Goal: Task Accomplishment & Management: Manage account settings

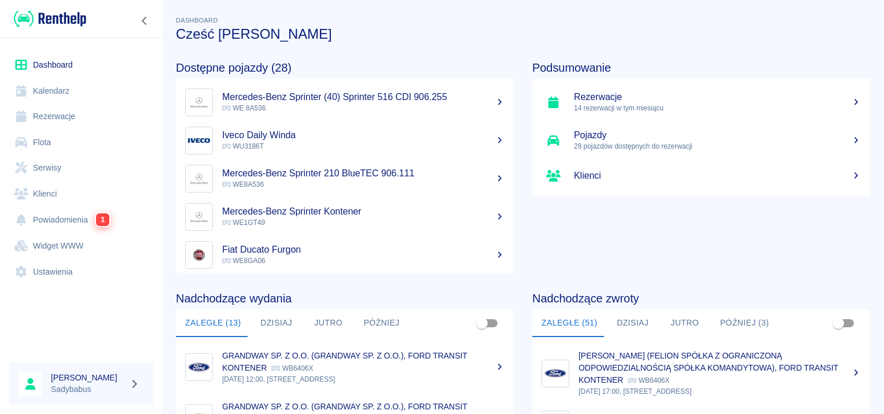
drag, startPoint x: 81, startPoint y: 113, endPoint x: 69, endPoint y: 103, distance: 15.6
click at [80, 111] on link "Rezerwacje" at bounding box center [81, 117] width 144 height 26
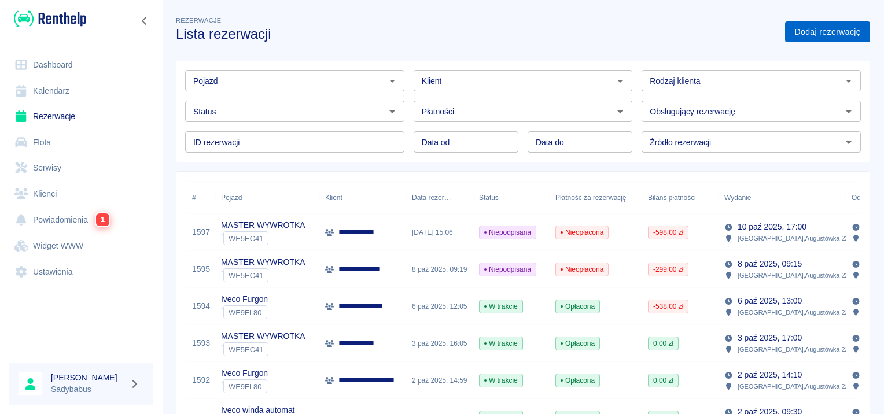
click at [819, 29] on link "Dodaj rezerwację" at bounding box center [827, 31] width 85 height 21
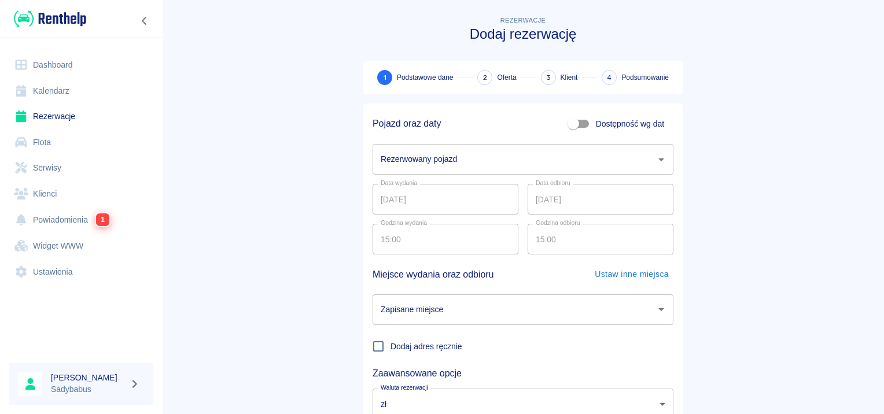
drag, startPoint x: 423, startPoint y: 171, endPoint x: 433, endPoint y: 171, distance: 10.4
click at [428, 170] on div "Rezerwowany pojazd" at bounding box center [522, 159] width 301 height 31
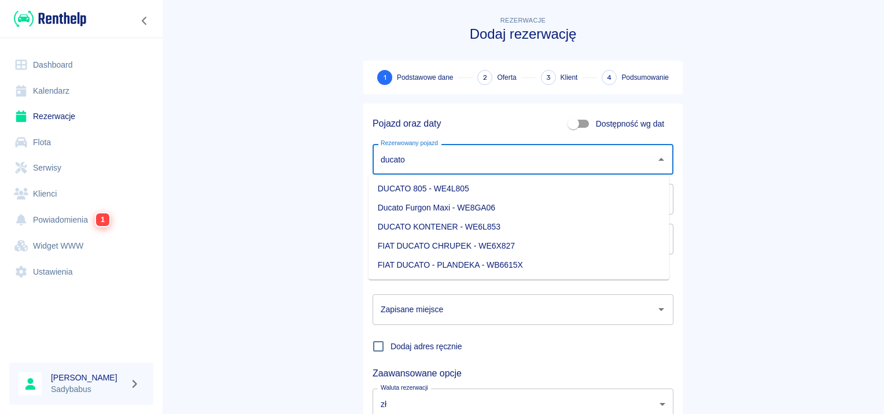
click at [379, 209] on li "Ducato Furgon Maxi - WE8GA06" at bounding box center [518, 207] width 301 height 19
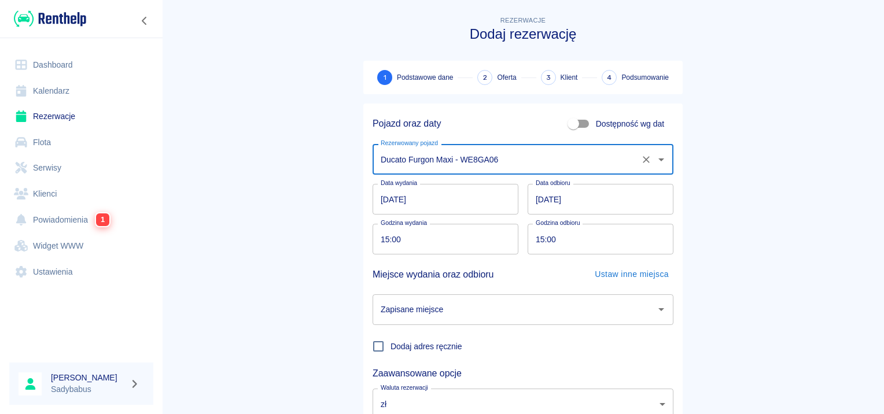
type input "Ducato Furgon Maxi - WE8GA06"
click at [535, 194] on input "14.10.2025" at bounding box center [600, 199] width 146 height 31
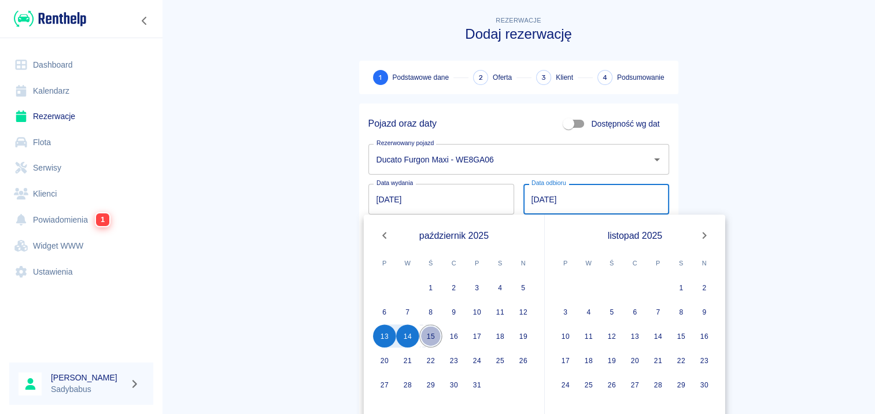
click at [431, 334] on button "15" at bounding box center [430, 335] width 23 height 23
type input "15.10.2025"
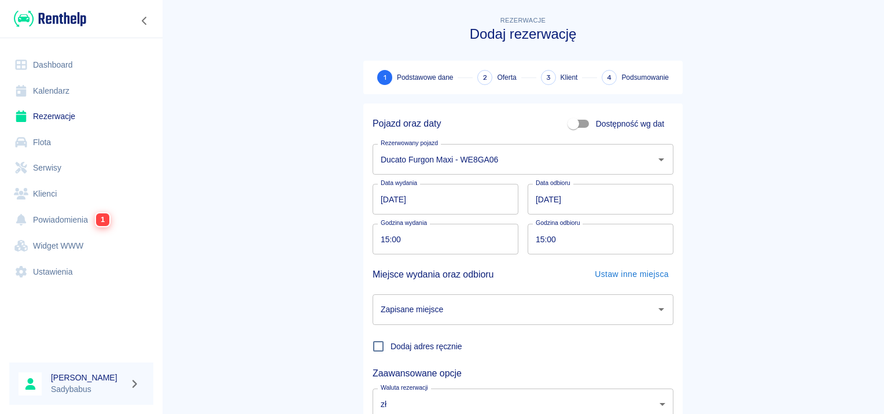
click at [724, 98] on main "Rezerwacje Dodaj rezerwację 1 Podstawowe dane 2 Oferta 3 Klient 4 Podsumowanie …" at bounding box center [523, 241] width 722 height 455
drag, startPoint x: 383, startPoint y: 244, endPoint x: 391, endPoint y: 240, distance: 9.1
click at [382, 244] on input "15:00" at bounding box center [441, 239] width 138 height 31
type input "14:15"
click at [539, 241] on input "15:00" at bounding box center [596, 239] width 138 height 31
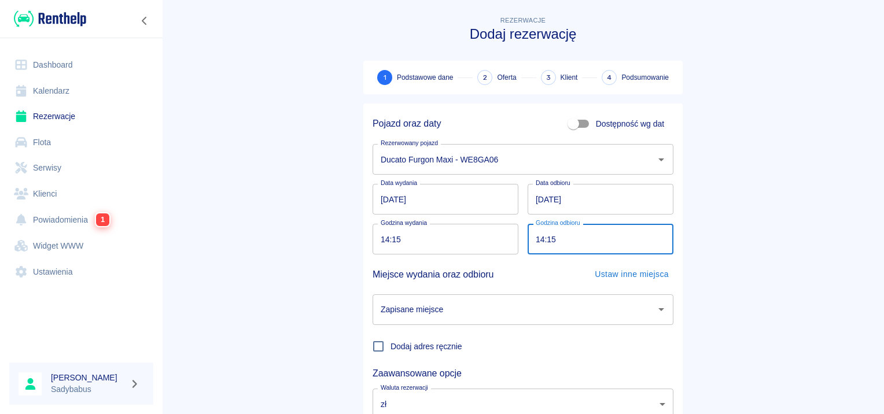
type input "14:15"
drag, startPoint x: 736, startPoint y: 199, endPoint x: 460, endPoint y: 352, distance: 314.7
click at [736, 199] on main "Rezerwacje Dodaj rezerwację 1 Podstawowe dane 2 Oferta 3 Klient 4 Podsumowanie …" at bounding box center [523, 241] width 722 height 455
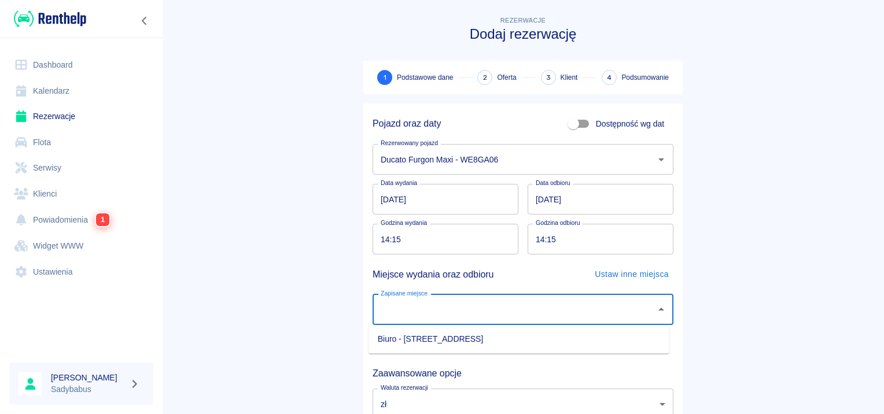
click at [407, 312] on input "Zapisane miejsce" at bounding box center [514, 310] width 273 height 20
click at [396, 345] on li "Biuro - Warszawa, Augustówka 22A" at bounding box center [518, 339] width 301 height 19
type input "Biuro - Warszawa, Augustówka 22A"
click at [742, 268] on main "Rezerwacje Dodaj rezerwację 1 Podstawowe dane 2 Oferta 3 Klient 4 Podsumowanie …" at bounding box center [523, 241] width 722 height 455
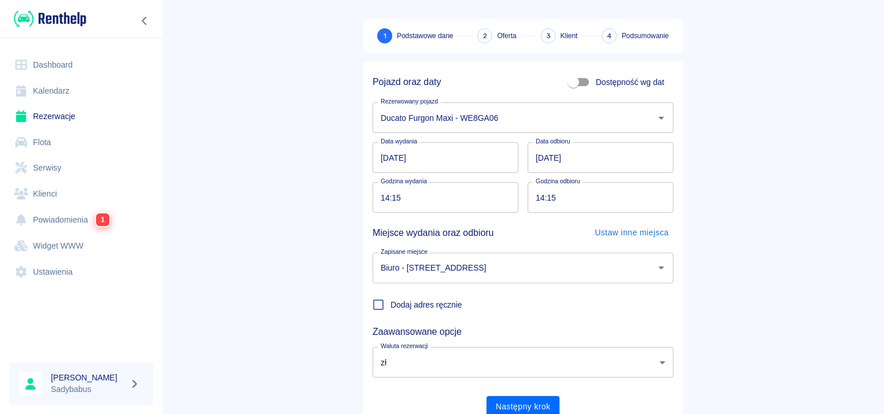
scroll to position [88, 0]
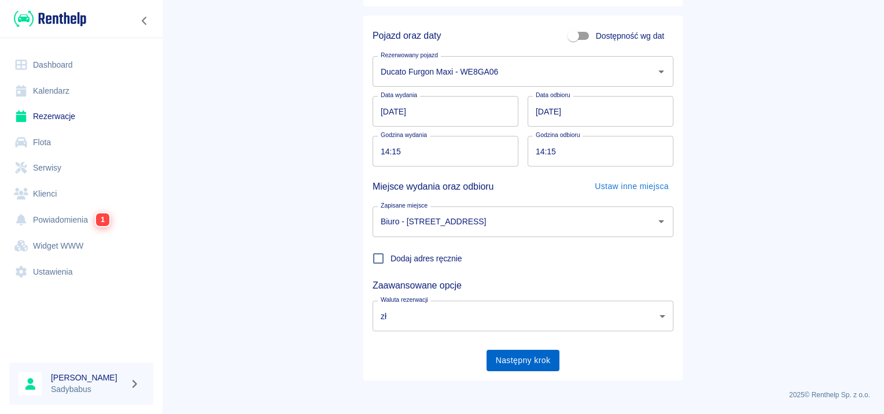
click at [515, 360] on button "Następny krok" at bounding box center [522, 360] width 73 height 21
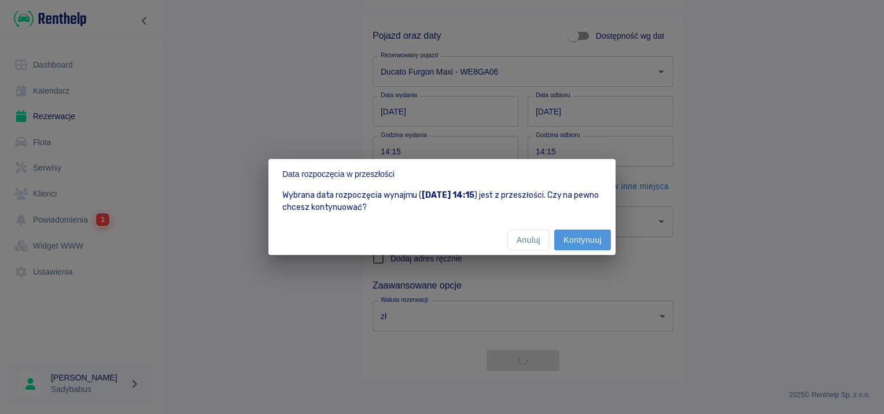
click at [582, 234] on button "Kontynuuj" at bounding box center [582, 240] width 57 height 21
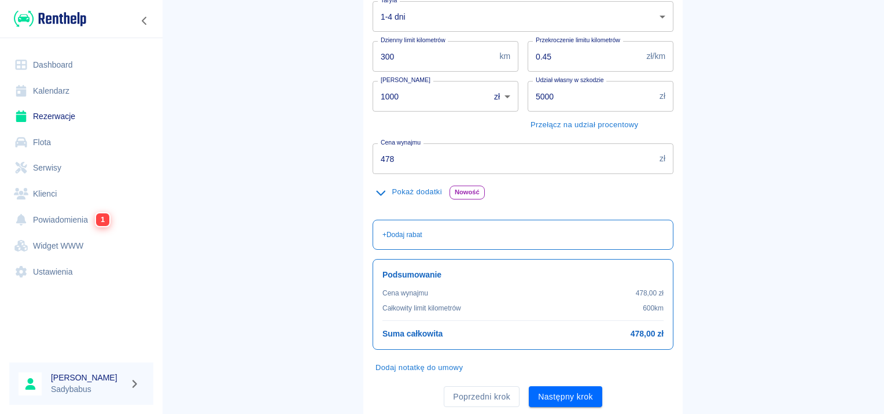
scroll to position [173, 0]
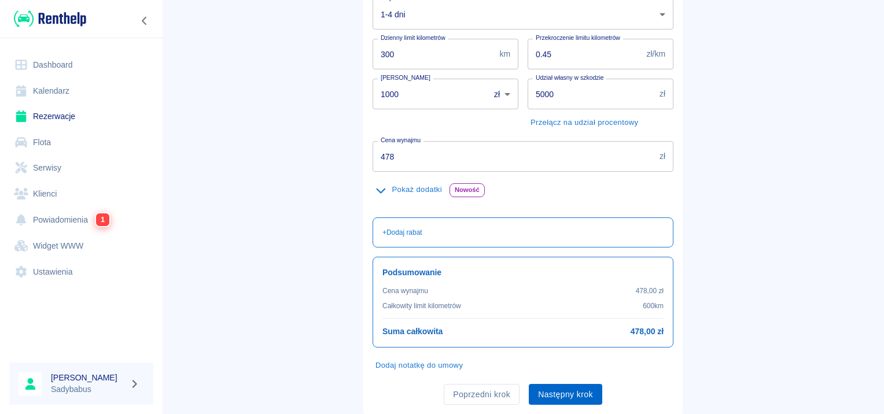
click at [546, 394] on button "Następny krok" at bounding box center [565, 394] width 73 height 21
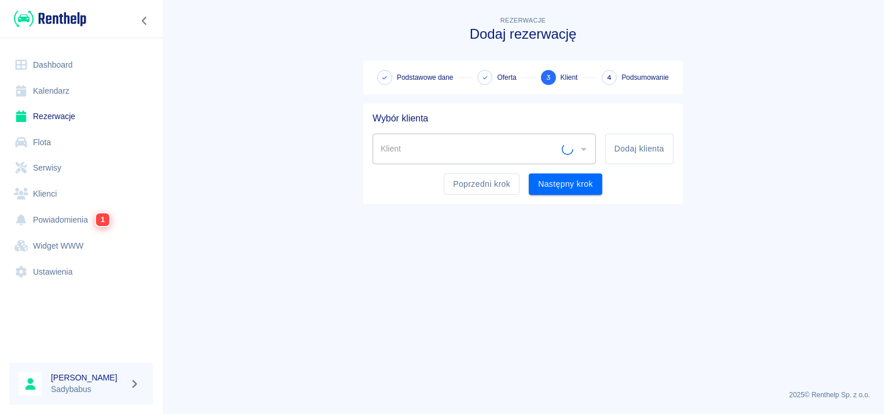
scroll to position [0, 0]
click at [470, 150] on input "Klient" at bounding box center [475, 149] width 195 height 20
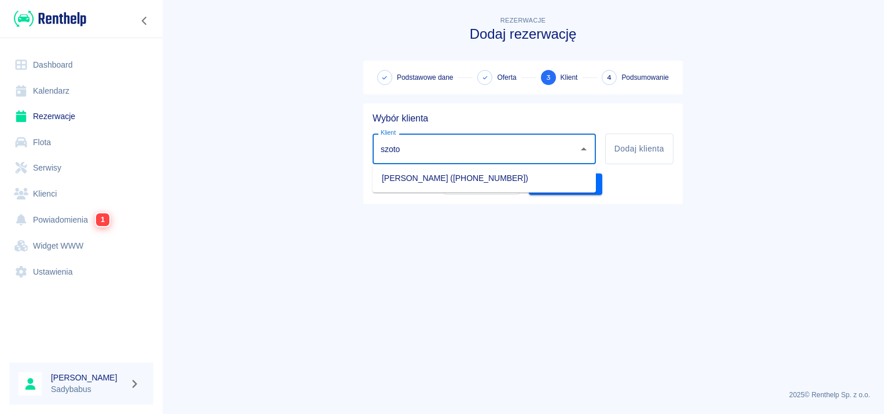
click at [439, 177] on li "Artur Szotowicz (+48573120803)" at bounding box center [483, 178] width 223 height 19
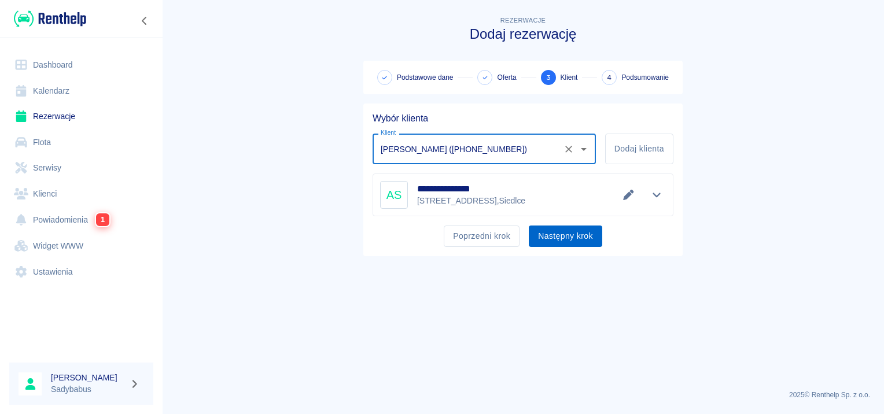
type input "Artur Szotowicz (+48573120803)"
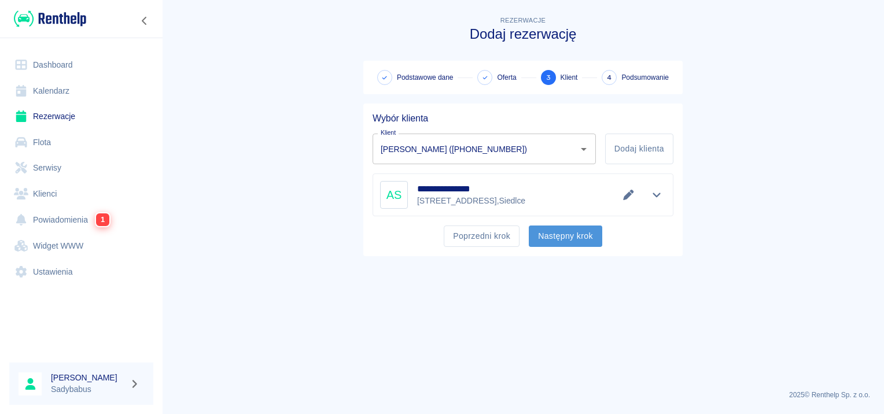
click at [569, 244] on button "Następny krok" at bounding box center [565, 236] width 73 height 21
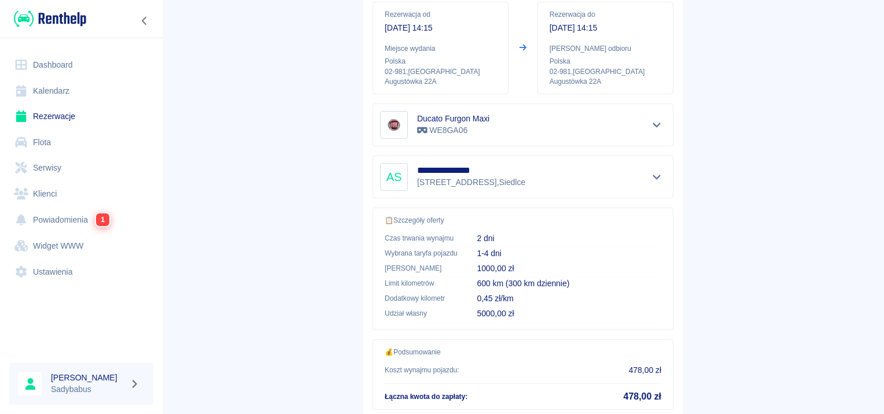
scroll to position [208, 0]
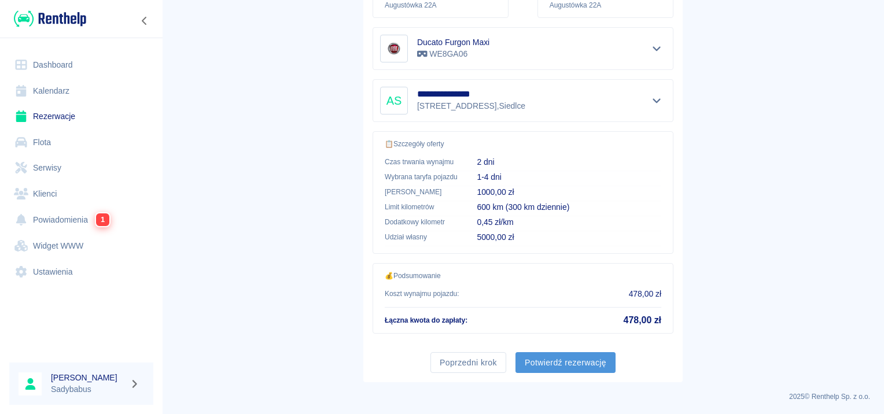
click at [559, 365] on button "Potwierdź rezerwację" at bounding box center [565, 362] width 100 height 21
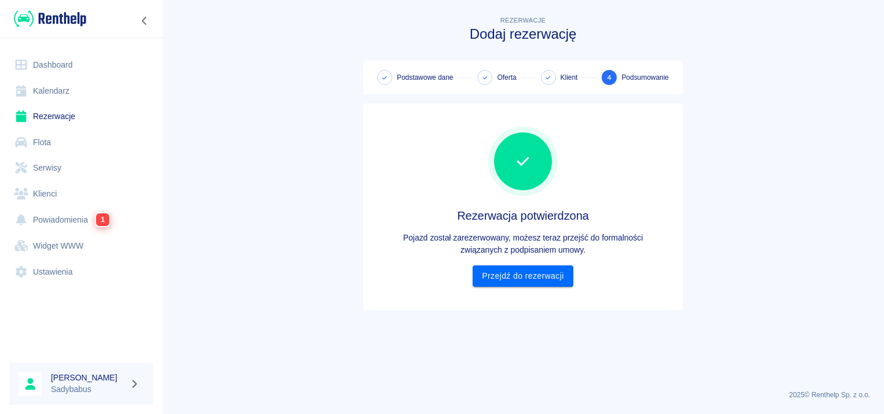
scroll to position [0, 0]
click at [520, 274] on link "Przejdź do rezerwacji" at bounding box center [522, 275] width 100 height 21
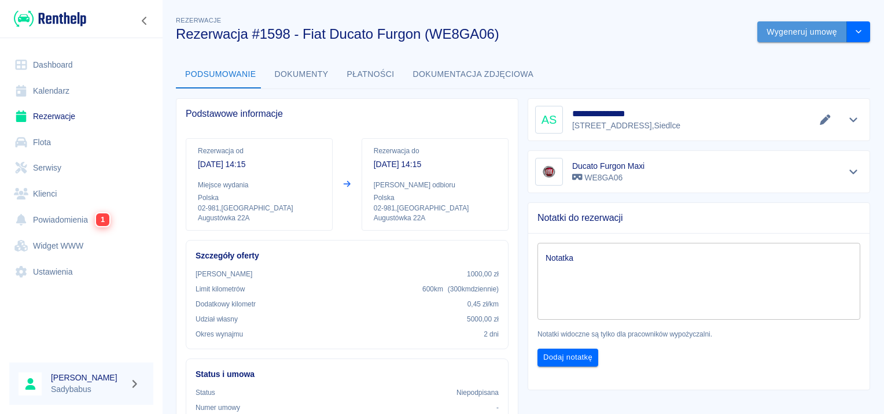
click at [814, 26] on button "Wygeneruj umowę" at bounding box center [802, 31] width 90 height 21
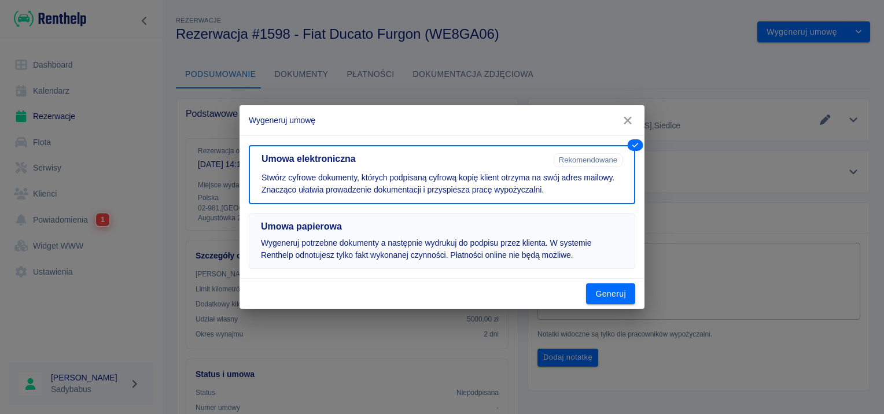
click at [421, 219] on button "Umowa papierowa Wygeneruj potrzebne dokumenty a następnie wydrukuj do podpisu p…" at bounding box center [442, 241] width 386 height 56
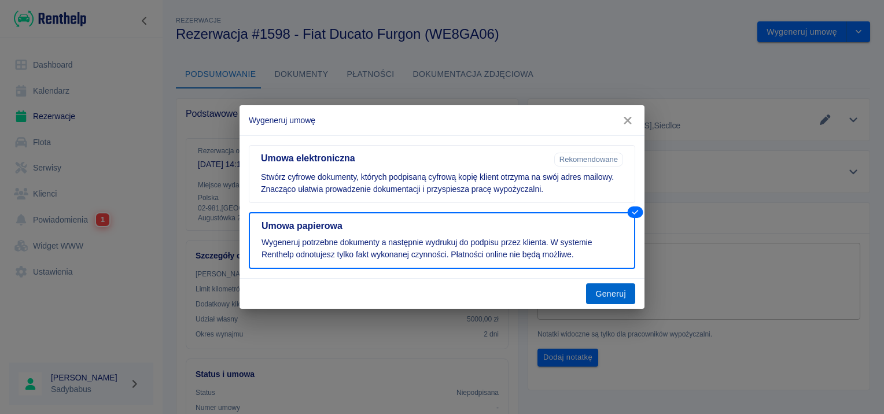
click at [611, 305] on div "Generuj" at bounding box center [441, 294] width 405 height 31
click at [613, 297] on button "Generuj" at bounding box center [610, 293] width 49 height 21
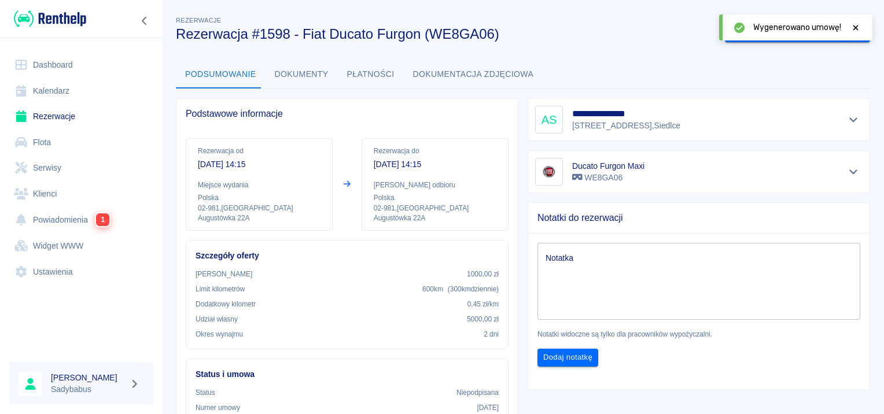
click at [856, 24] on icon at bounding box center [855, 28] width 10 height 8
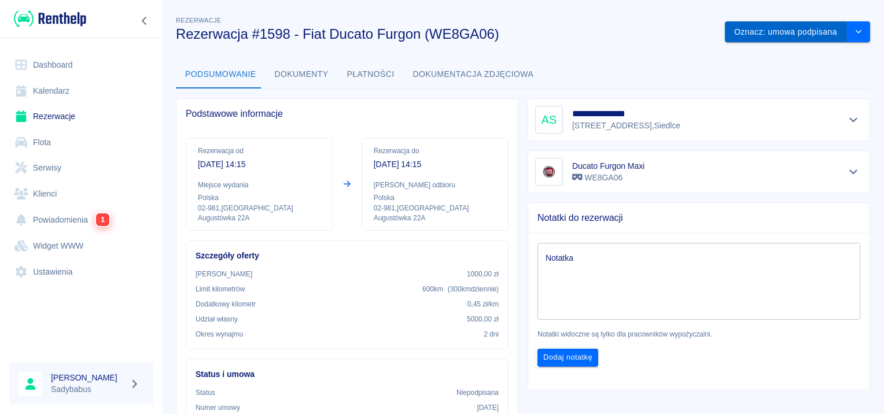
click at [805, 32] on button "Oznacz: umowa podpisana" at bounding box center [786, 31] width 122 height 21
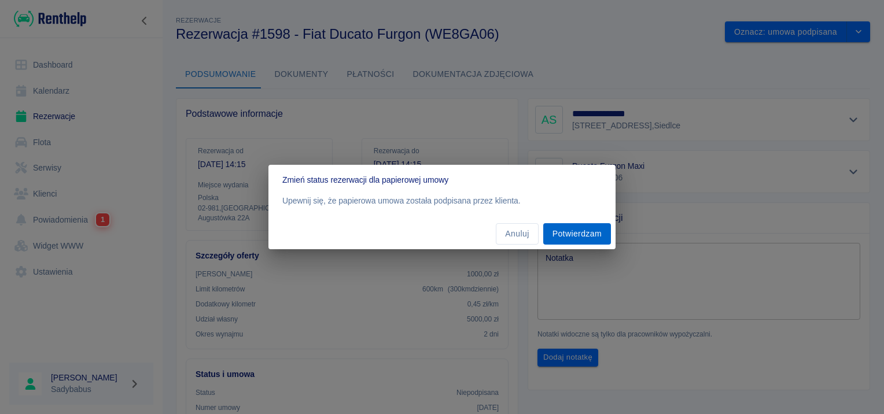
drag, startPoint x: 594, startPoint y: 236, endPoint x: 594, endPoint y: 230, distance: 6.4
click at [594, 234] on button "Potwierdzam" at bounding box center [577, 233] width 68 height 21
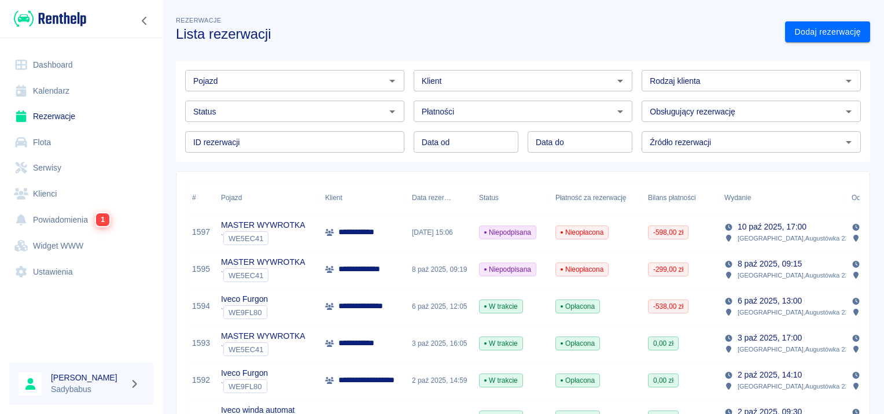
click at [285, 80] on input "Pojazd" at bounding box center [285, 80] width 193 height 14
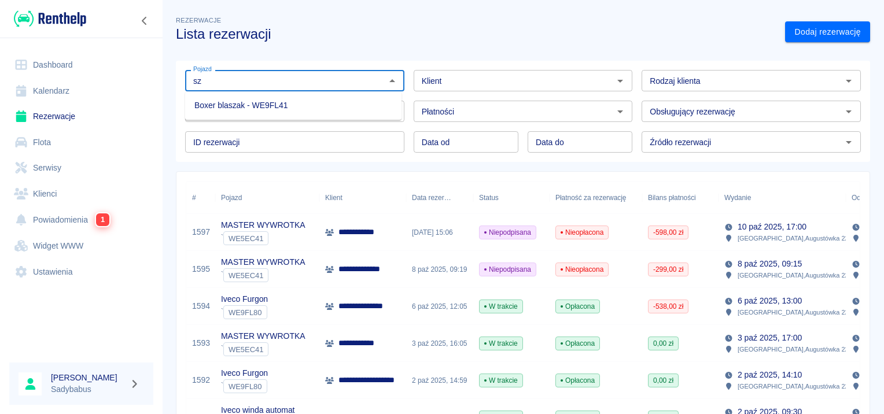
type input "s"
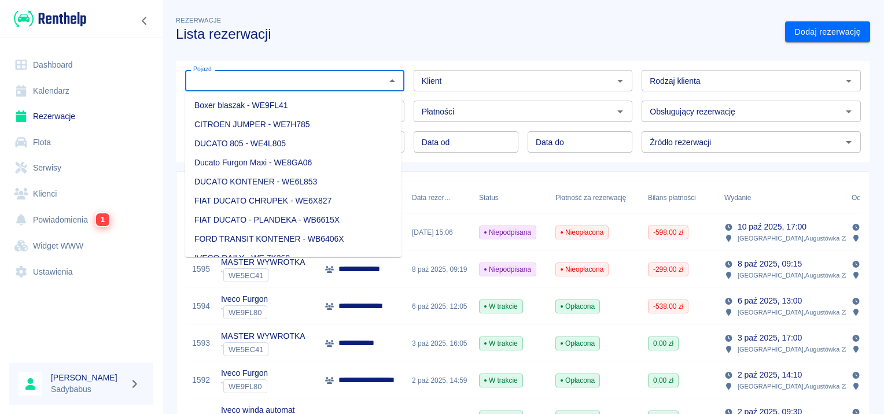
drag, startPoint x: 460, startPoint y: 100, endPoint x: 463, endPoint y: 91, distance: 9.5
click at [460, 99] on div "Płatności Płatności" at bounding box center [518, 106] width 228 height 31
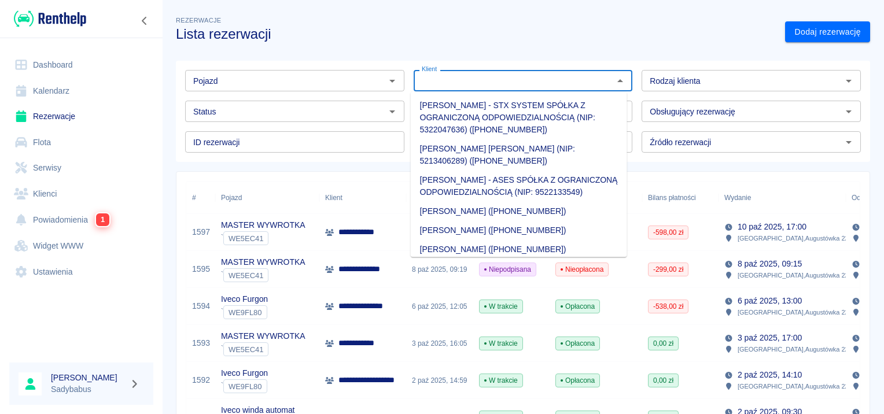
click at [460, 81] on input "Klient" at bounding box center [513, 80] width 193 height 14
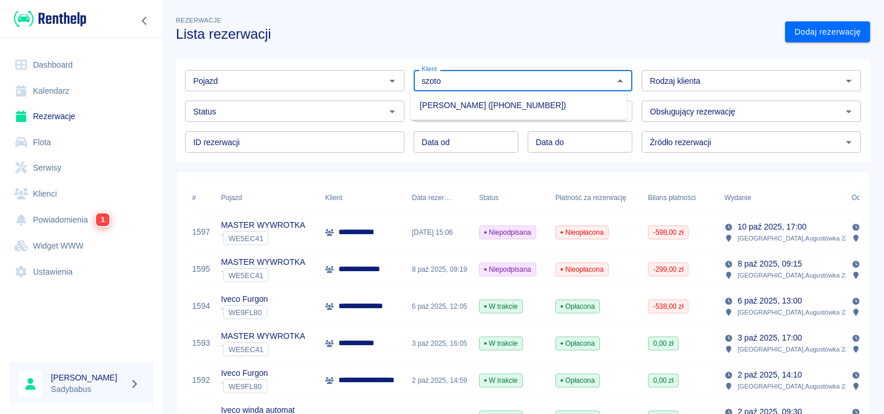
click at [424, 104] on li "Artur Szotowicz (+48573120803)" at bounding box center [519, 105] width 216 height 19
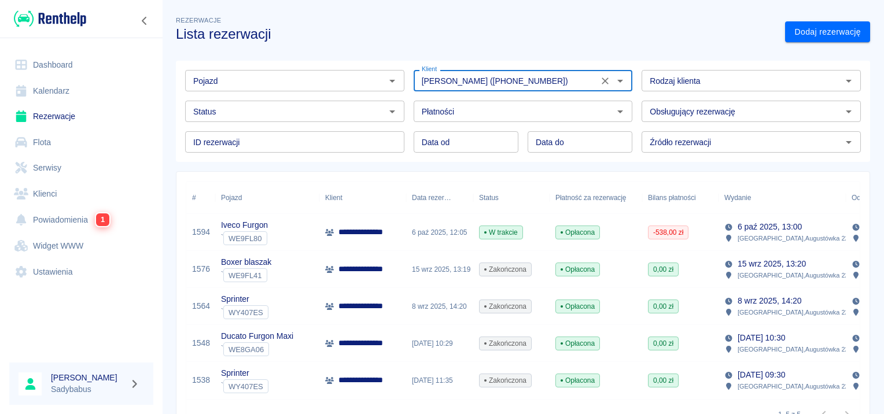
type input "Artur Szotowicz (+48573120803)"
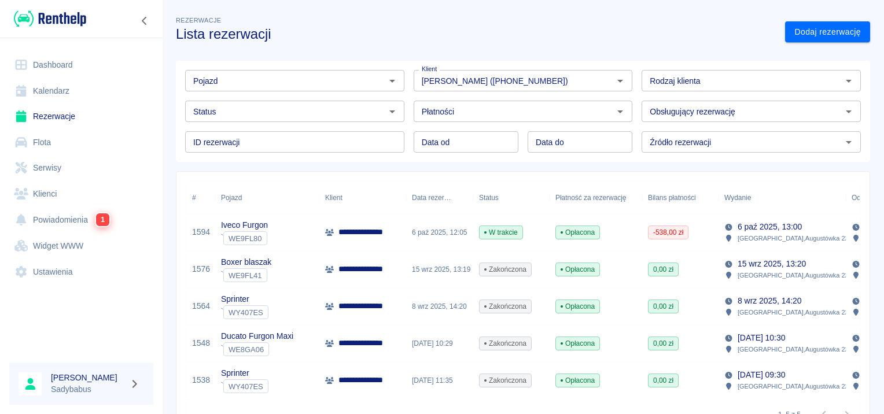
click at [346, 268] on p "**********" at bounding box center [366, 269] width 57 height 12
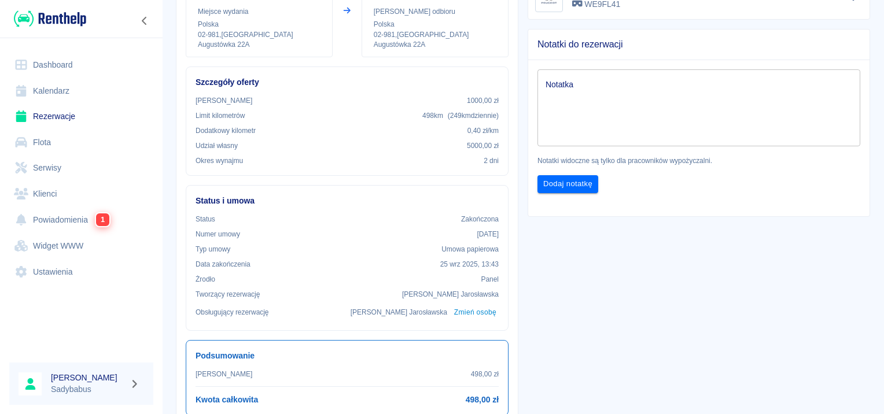
scroll to position [173, 0]
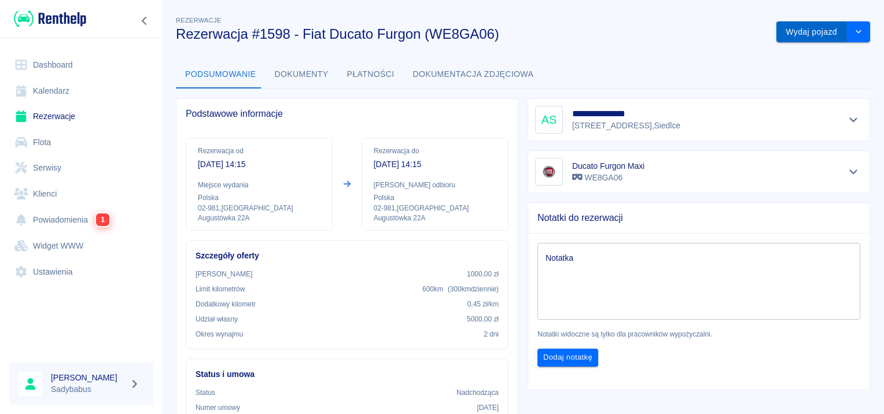
click at [784, 30] on button "Wydaj pojazd" at bounding box center [811, 31] width 71 height 21
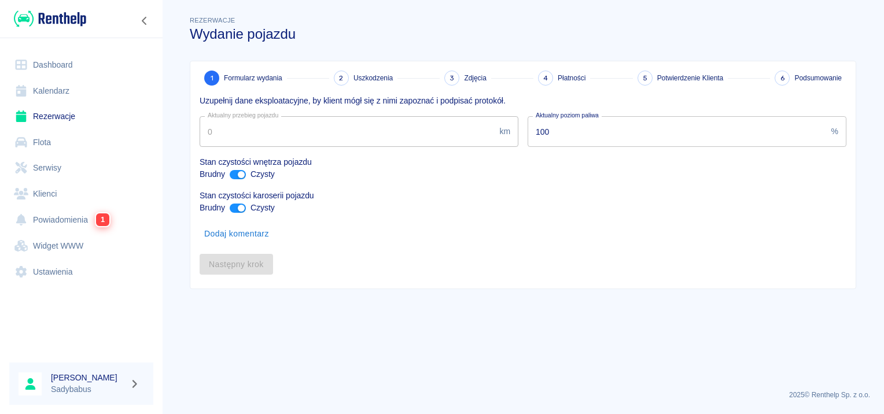
type input "169010"
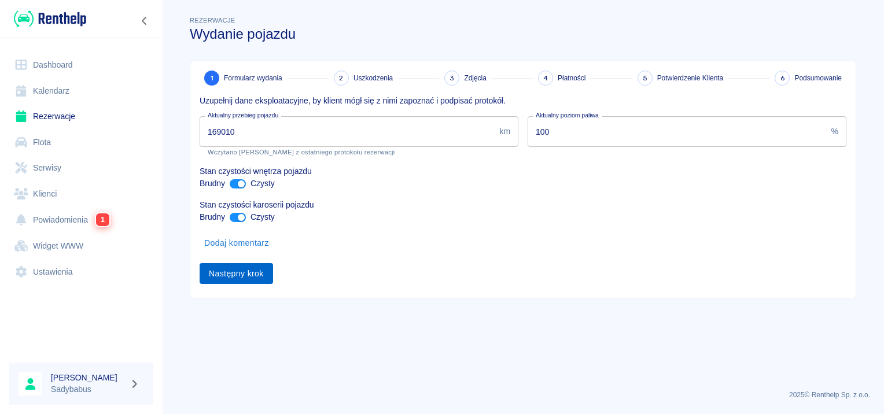
click at [252, 271] on button "Następny krok" at bounding box center [235, 273] width 73 height 21
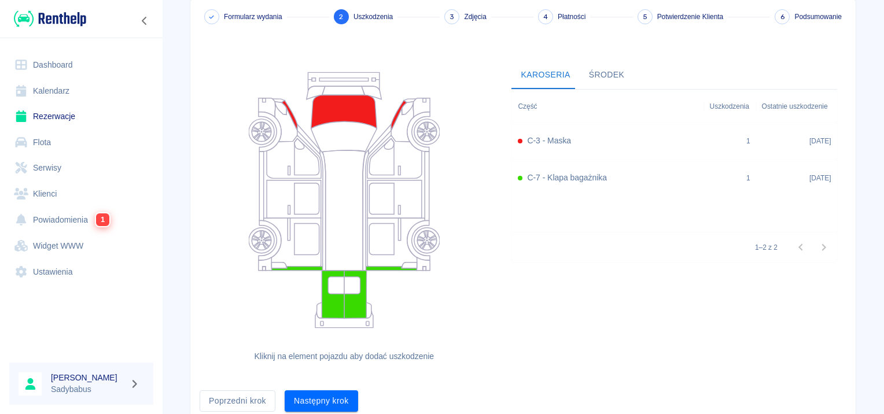
scroll to position [106, 0]
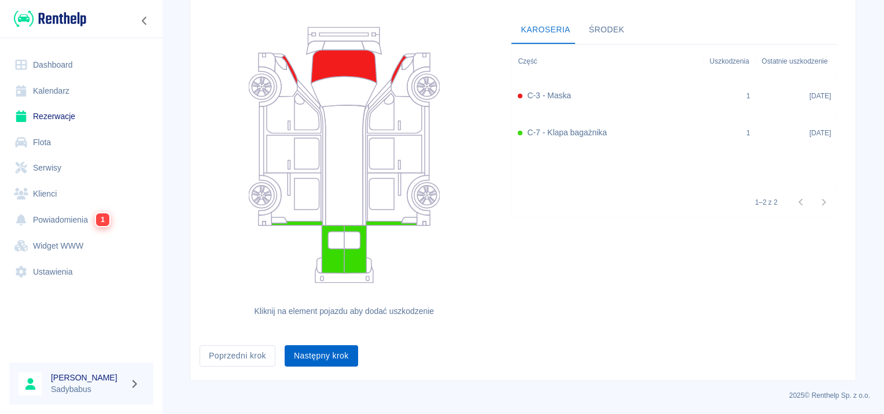
click at [331, 362] on button "Następny krok" at bounding box center [321, 355] width 73 height 21
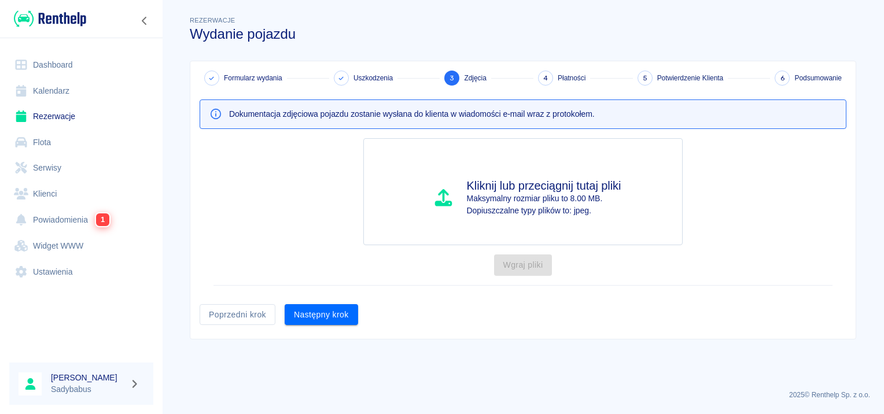
scroll to position [0, 0]
click at [309, 311] on button "Następny krok" at bounding box center [321, 314] width 73 height 21
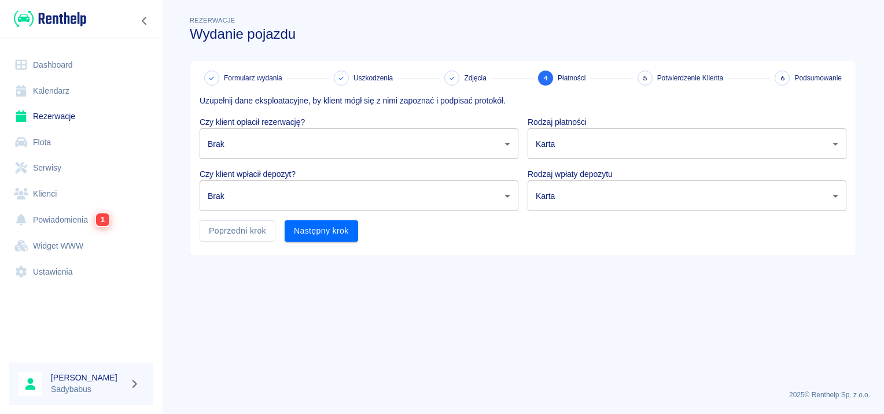
click at [328, 130] on body "Używamy plików Cookies, by zapewnić Ci najlepsze możliwe doświadczenie. Aby dow…" at bounding box center [442, 207] width 884 height 414
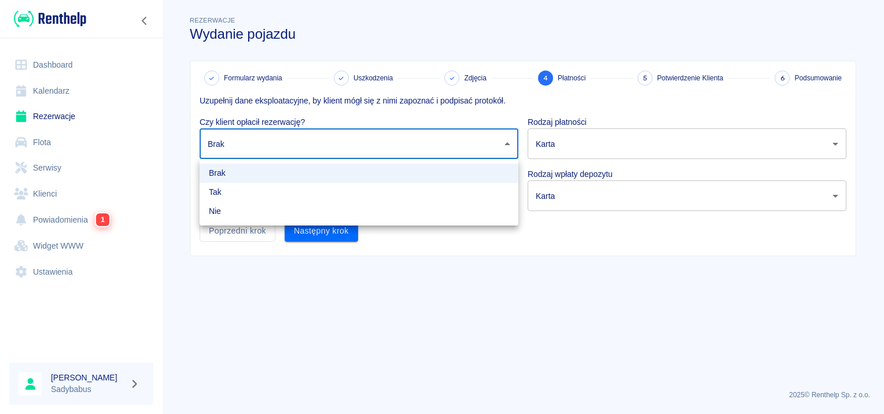
click at [289, 189] on li "Tak" at bounding box center [358, 192] width 319 height 19
type input "true"
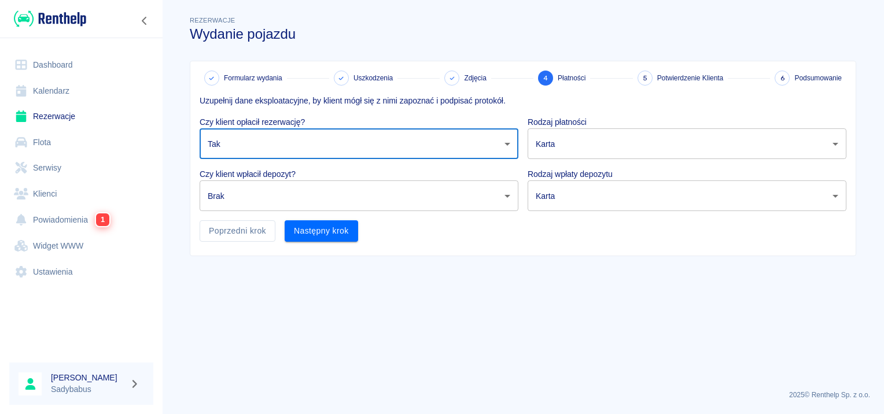
click at [287, 191] on body "Używamy plików Cookies, by zapewnić Ci najlepsze możliwe doświadczenie. Aby dow…" at bounding box center [442, 207] width 884 height 414
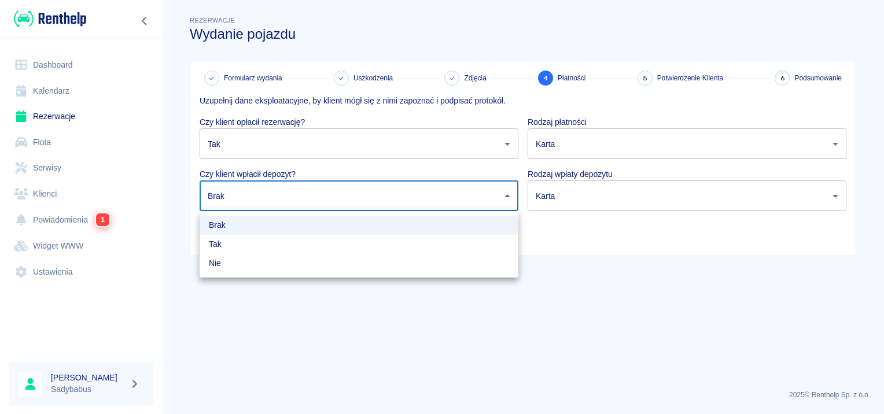
drag, startPoint x: 264, startPoint y: 246, endPoint x: 512, endPoint y: 160, distance: 263.2
click at [265, 246] on li "Tak" at bounding box center [358, 244] width 319 height 19
type input "true"
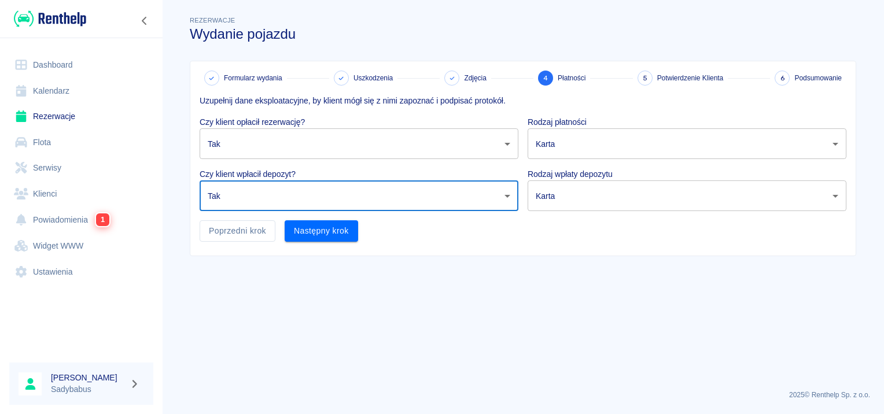
click at [651, 151] on body "Używamy plików Cookies, by zapewnić Ci najlepsze możliwe doświadczenie. Aby dow…" at bounding box center [442, 207] width 884 height 414
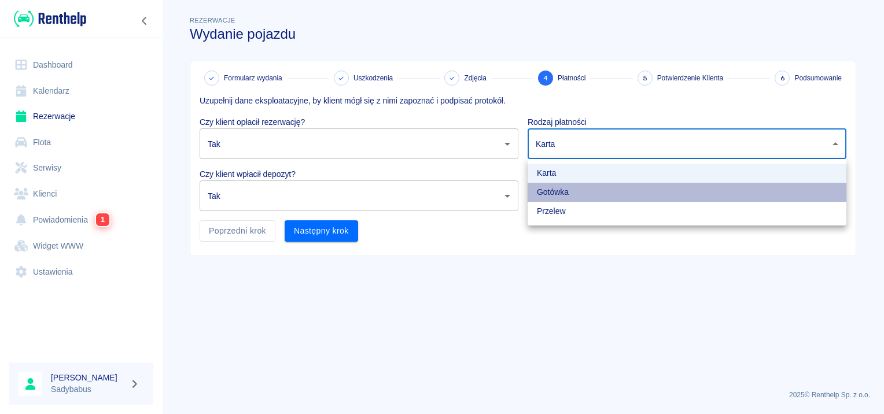
click at [612, 190] on li "Gotówka" at bounding box center [686, 192] width 319 height 19
type input "cash"
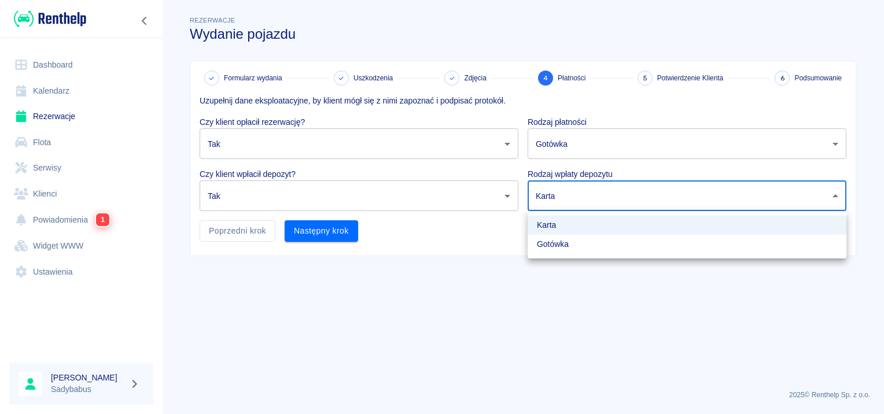
click at [611, 190] on body "Używamy plików Cookies, by zapewnić Ci najlepsze możliwe doświadczenie. Aby dow…" at bounding box center [442, 207] width 884 height 414
click at [584, 245] on li "Gotówka" at bounding box center [686, 244] width 319 height 19
type input "cash"
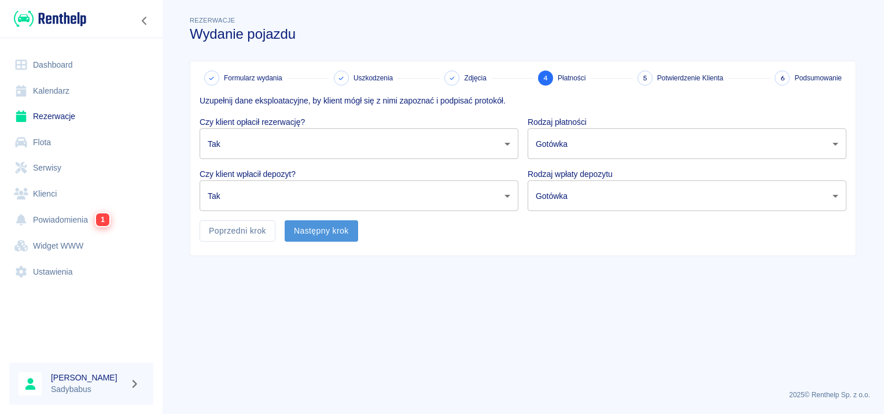
click at [310, 232] on button "Następny krok" at bounding box center [321, 230] width 73 height 21
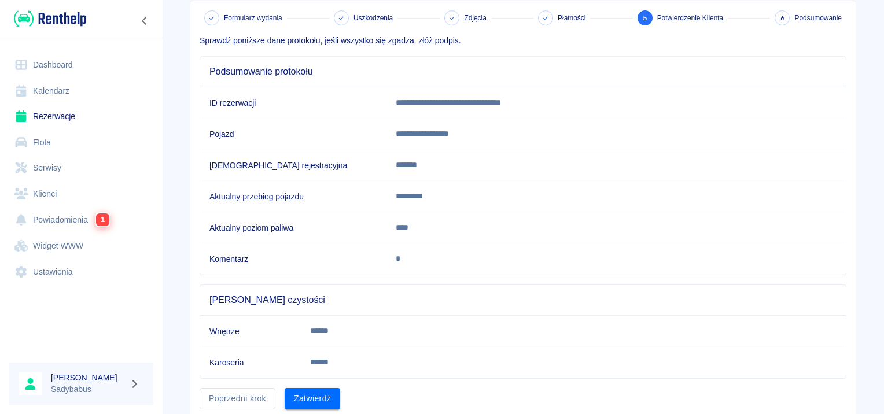
scroll to position [101, 0]
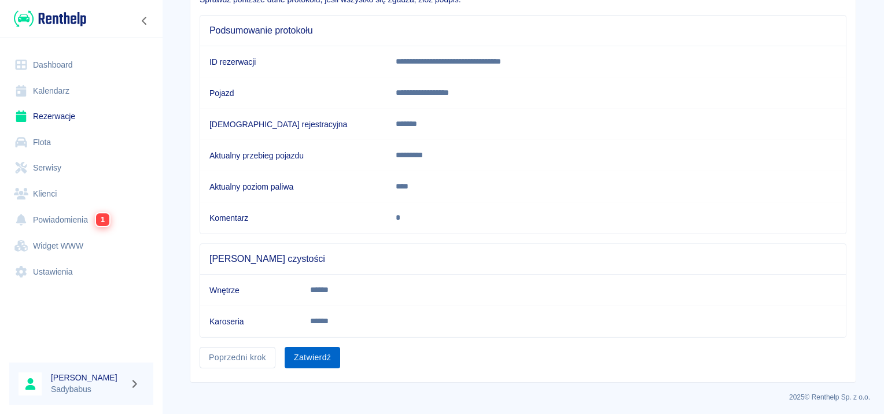
click at [294, 351] on button "Zatwierdź" at bounding box center [313, 357] width 56 height 21
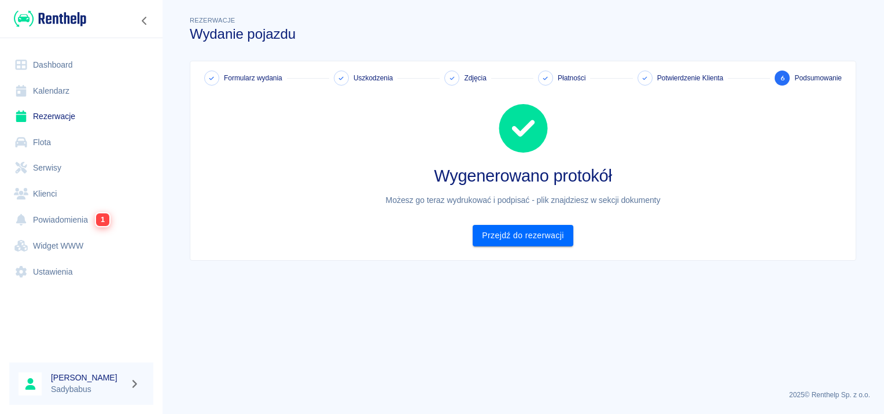
scroll to position [0, 0]
click at [511, 238] on link "Przejdź do rezerwacji" at bounding box center [522, 235] width 100 height 21
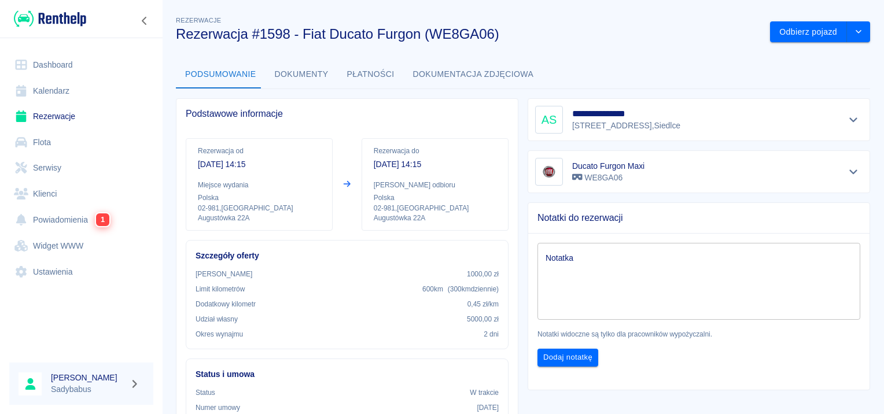
click at [269, 72] on button "Dokumenty" at bounding box center [301, 75] width 72 height 28
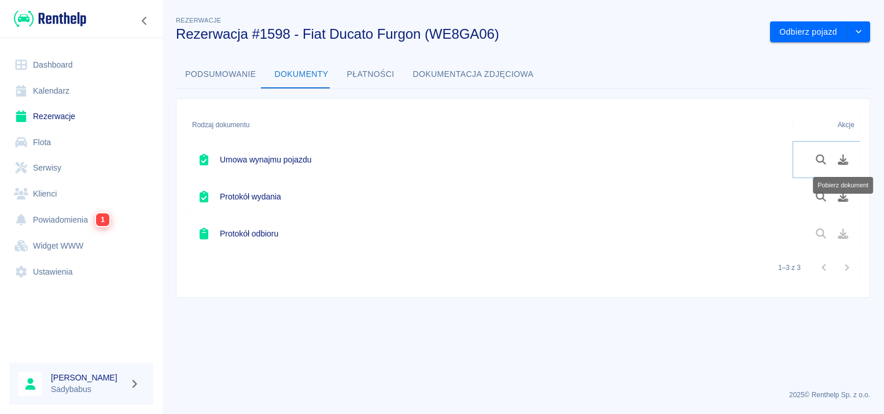
click at [841, 161] on icon "Pobierz dokument" at bounding box center [842, 159] width 13 height 10
click at [836, 190] on button "Pobierz dokument" at bounding box center [843, 197] width 23 height 20
click at [69, 98] on link "Kalendarz" at bounding box center [81, 91] width 144 height 26
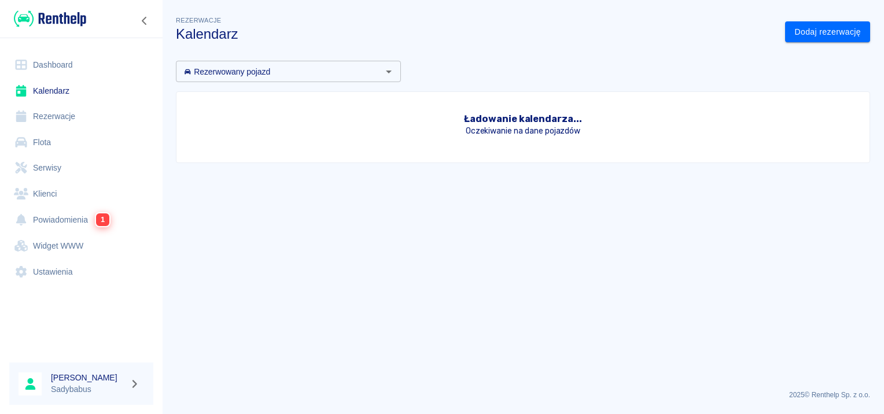
click at [64, 108] on link "Rezerwacje" at bounding box center [81, 117] width 144 height 26
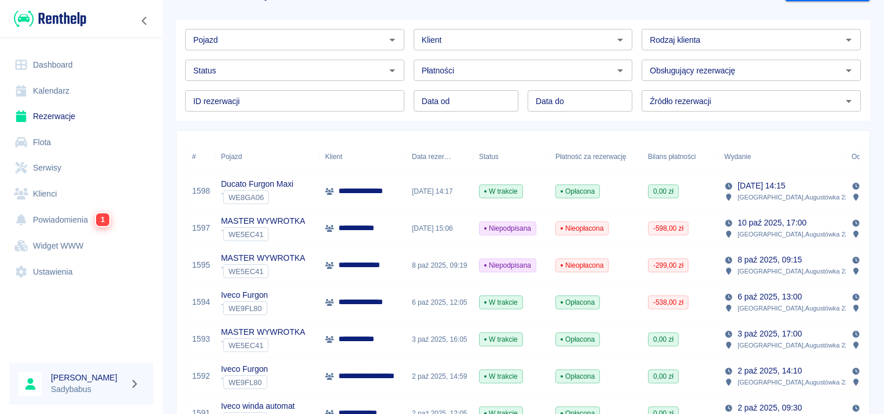
scroll to position [116, 0]
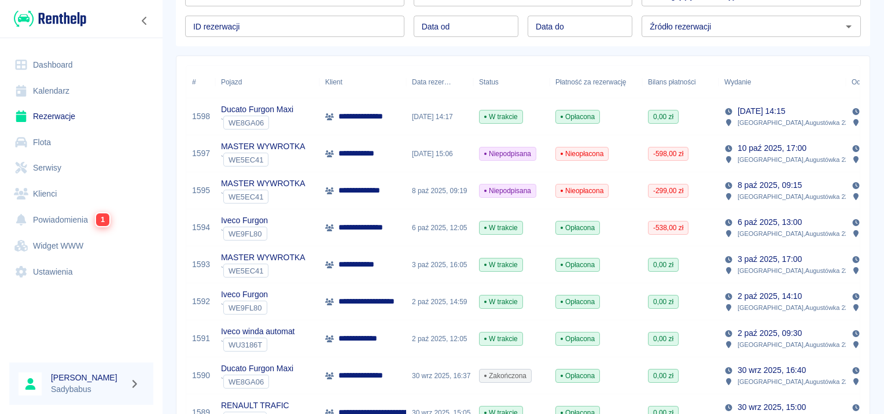
click at [376, 155] on p "**********" at bounding box center [363, 153] width 51 height 12
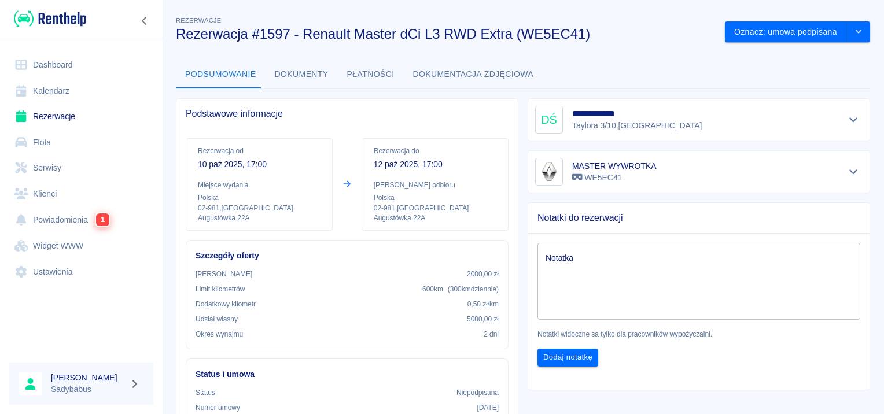
click at [292, 80] on button "Dokumenty" at bounding box center [301, 75] width 72 height 28
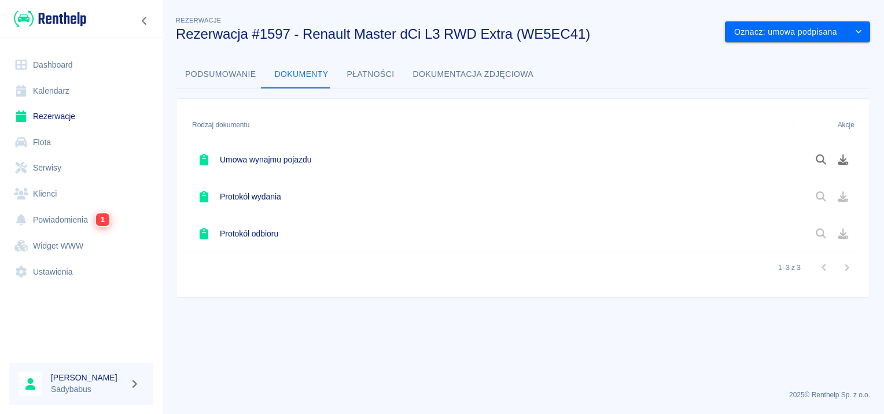
click at [384, 70] on button "Płatności" at bounding box center [371, 75] width 66 height 28
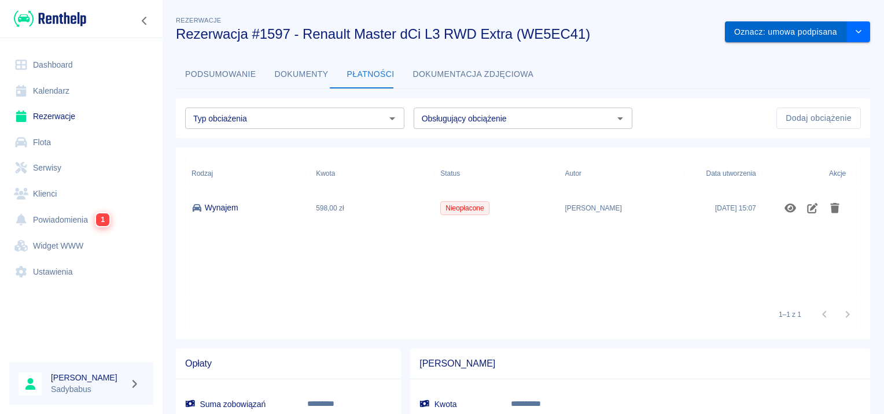
click at [742, 31] on button "Oznacz: umowa podpisana" at bounding box center [786, 31] width 122 height 21
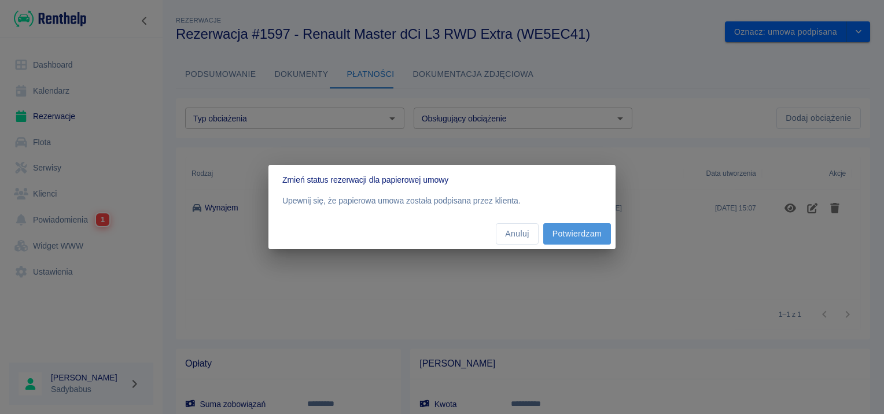
click at [578, 234] on button "Potwierdzam" at bounding box center [577, 233] width 68 height 21
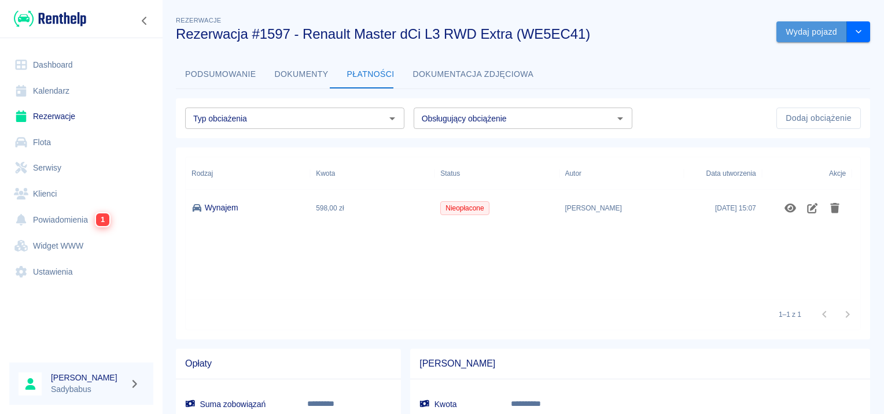
click at [792, 28] on button "Wydaj pojazd" at bounding box center [811, 31] width 71 height 21
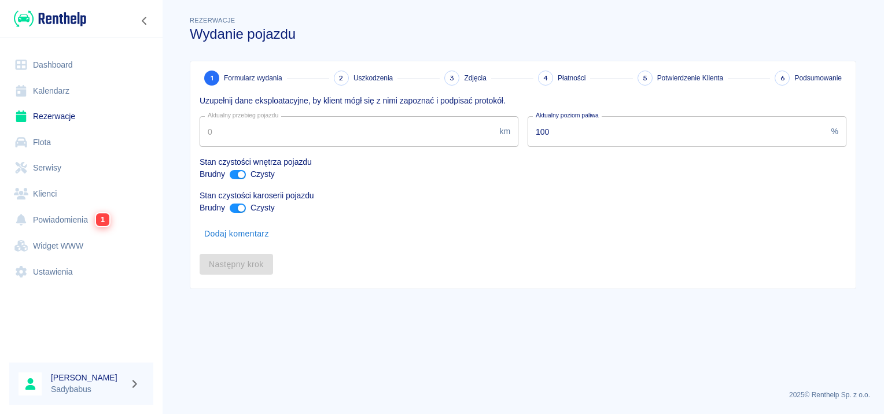
type input "122818"
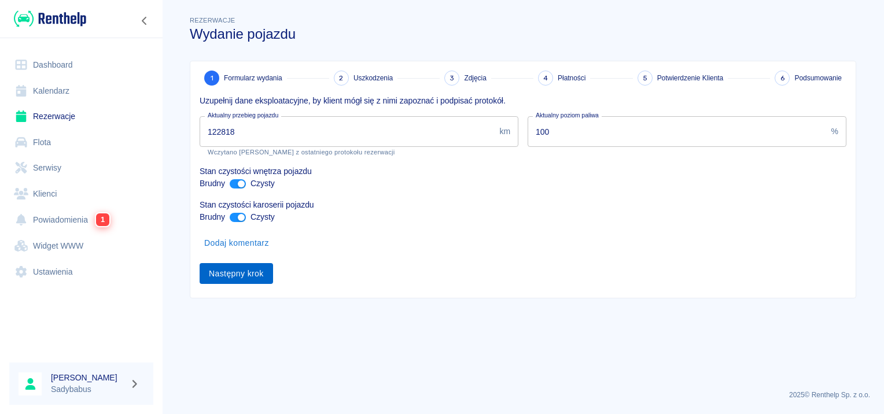
click at [220, 275] on button "Następny krok" at bounding box center [235, 273] width 73 height 21
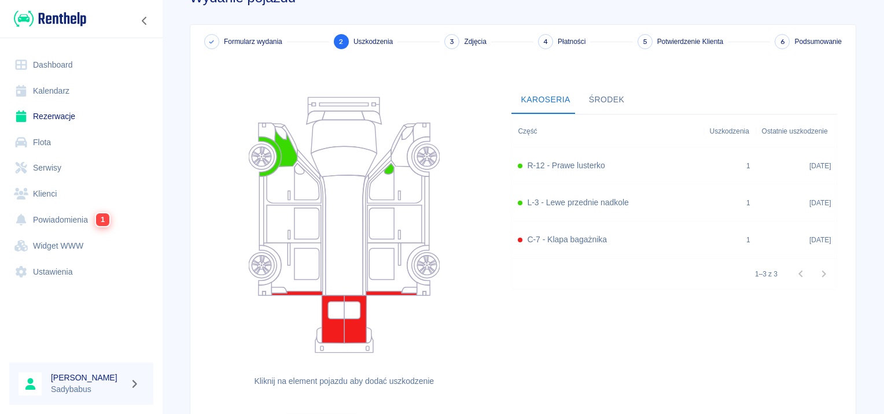
scroll to position [106, 0]
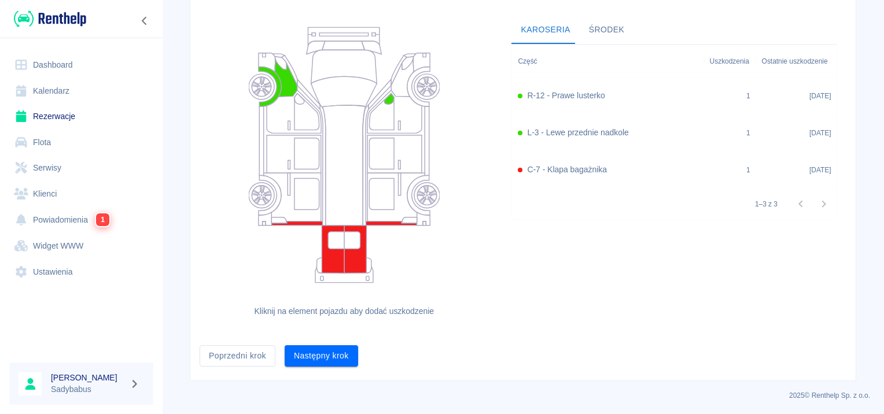
click at [334, 366] on div "Formularz wydania 2 Uszkodzenia 3 Zdjęcia 4 Płatności 5 Potwierdzenie Klienta 6…" at bounding box center [522, 168] width 665 height 426
click at [334, 364] on button "Następny krok" at bounding box center [321, 355] width 73 height 21
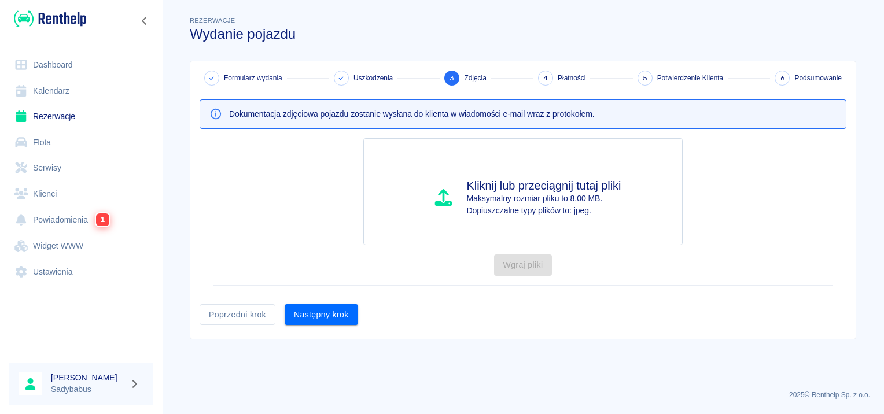
scroll to position [0, 0]
click at [333, 316] on button "Następny krok" at bounding box center [321, 314] width 73 height 21
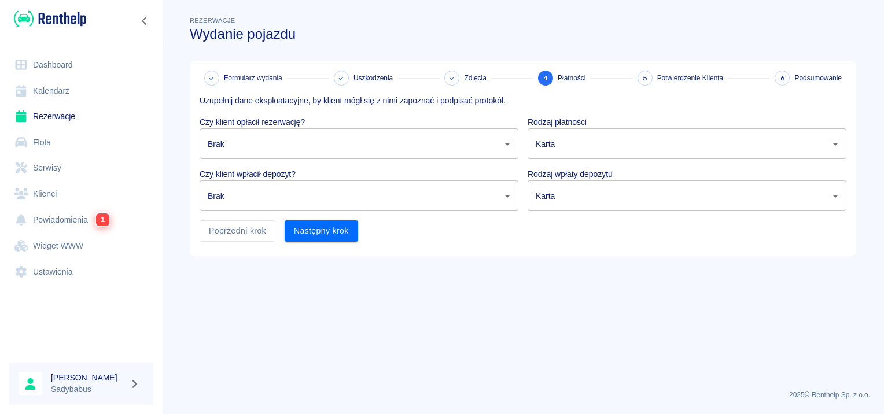
click at [364, 147] on body "Używamy plików Cookies, by zapewnić Ci najlepsze możliwe doświadczenie. Aby dow…" at bounding box center [442, 207] width 884 height 414
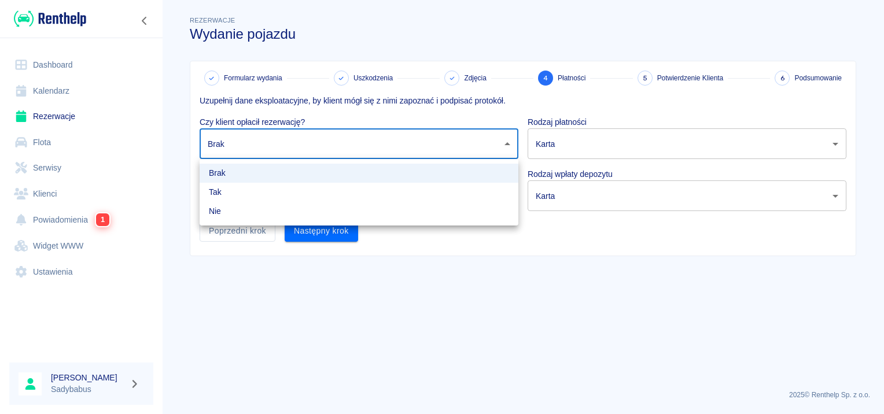
click at [339, 198] on li "Tak" at bounding box center [358, 192] width 319 height 19
type input "true"
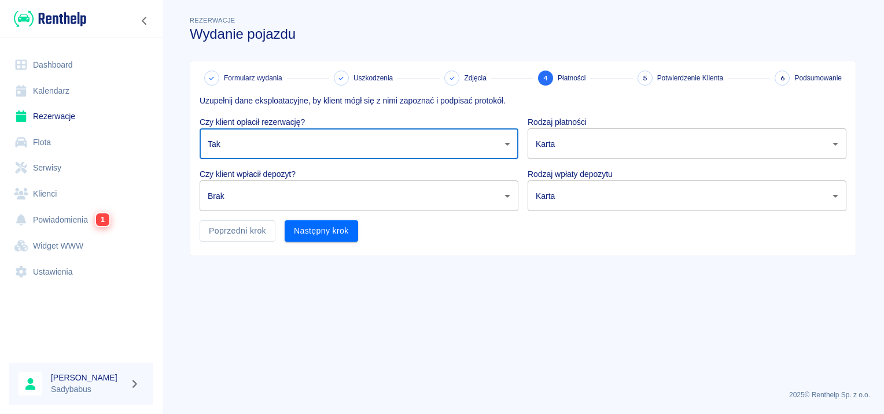
click at [339, 198] on body "Używamy plików Cookies, by zapewnić Ci najlepsze możliwe doświadczenie. Aby dow…" at bounding box center [442, 207] width 884 height 414
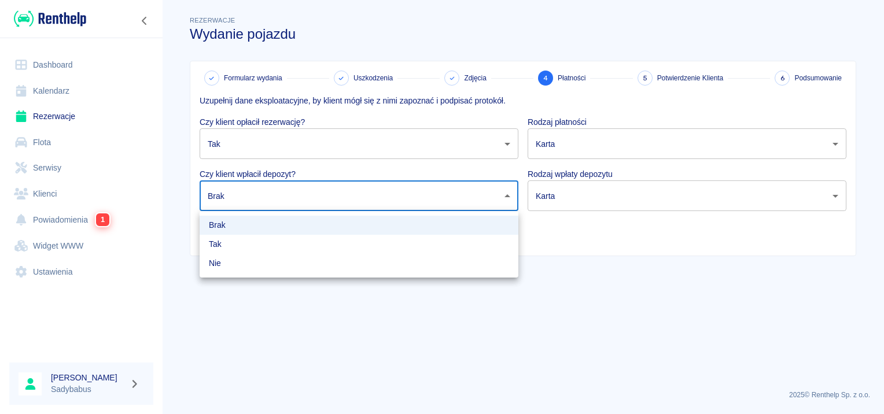
click at [340, 199] on div at bounding box center [442, 207] width 884 height 414
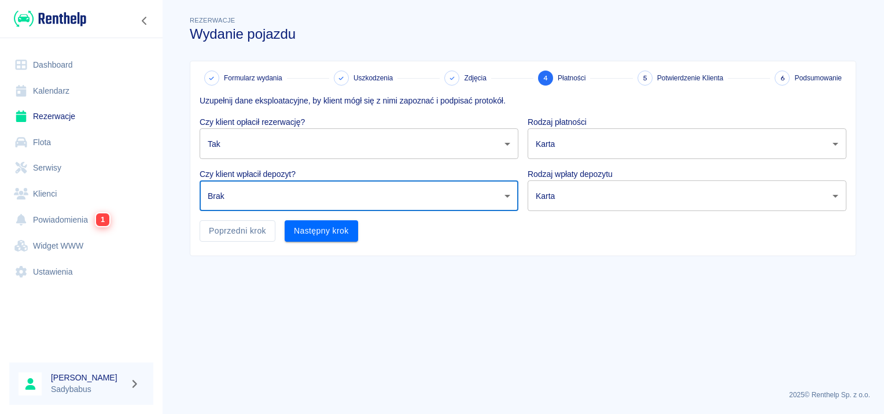
click at [341, 200] on body "Używamy plików Cookies, by zapewnić Ci najlepsze możliwe doświadczenie. Aby dow…" at bounding box center [442, 207] width 884 height 414
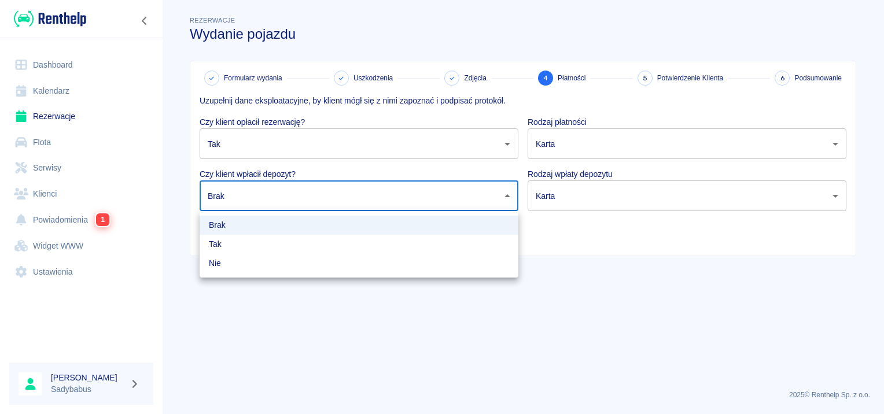
click at [320, 245] on li "Tak" at bounding box center [358, 244] width 319 height 19
type input "true"
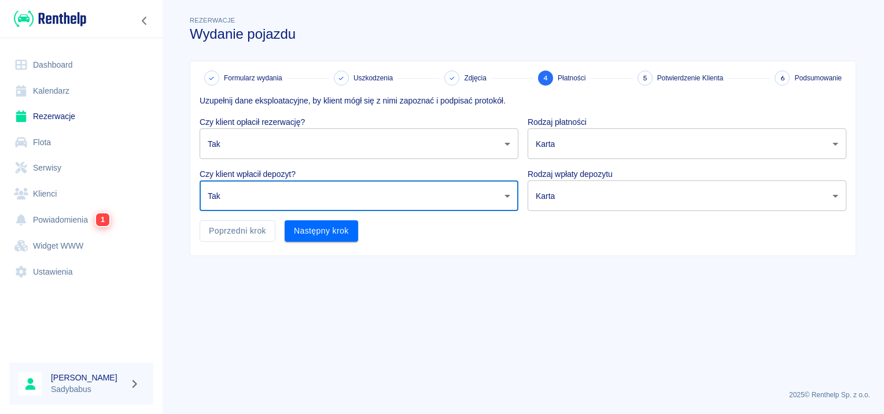
click at [625, 139] on body "Używamy plików Cookies, by zapewnić Ci najlepsze możliwe doświadczenie. Aby dow…" at bounding box center [442, 207] width 884 height 414
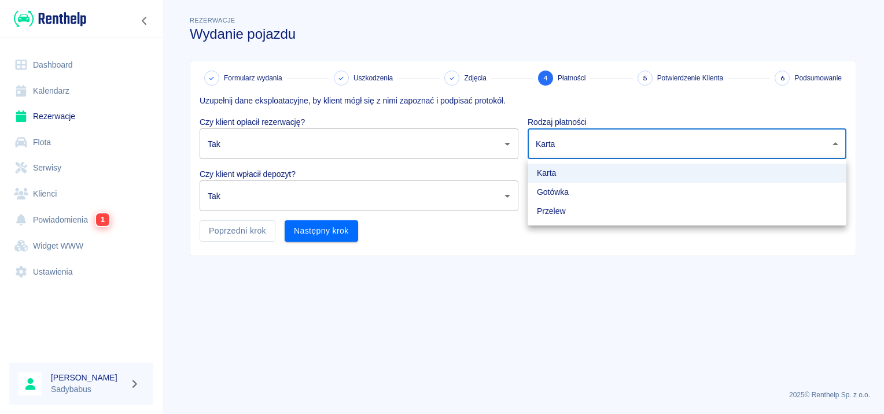
click at [589, 191] on li "Gotówka" at bounding box center [686, 192] width 319 height 19
type input "cash"
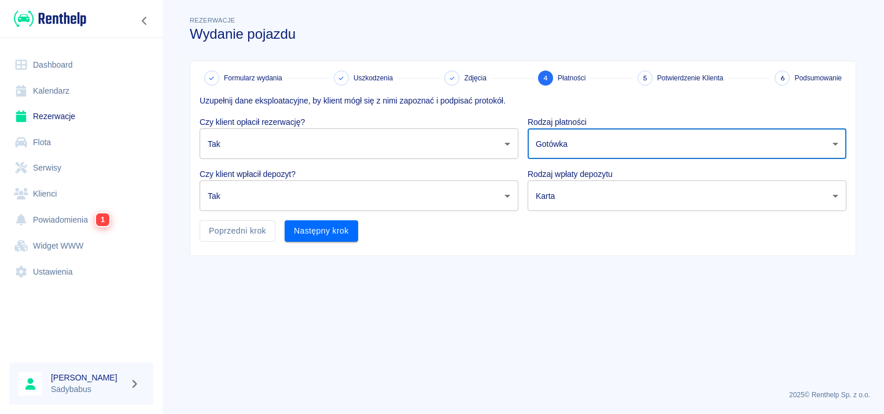
click at [589, 191] on body "Używamy plików Cookies, by zapewnić Ci najlepsze możliwe doświadczenie. Aby dow…" at bounding box center [442, 207] width 884 height 414
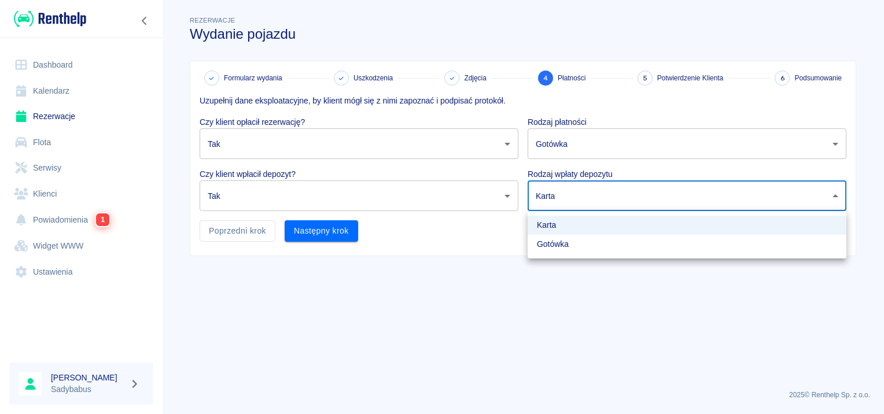
click at [555, 241] on li "Gotówka" at bounding box center [686, 244] width 319 height 19
type input "cash"
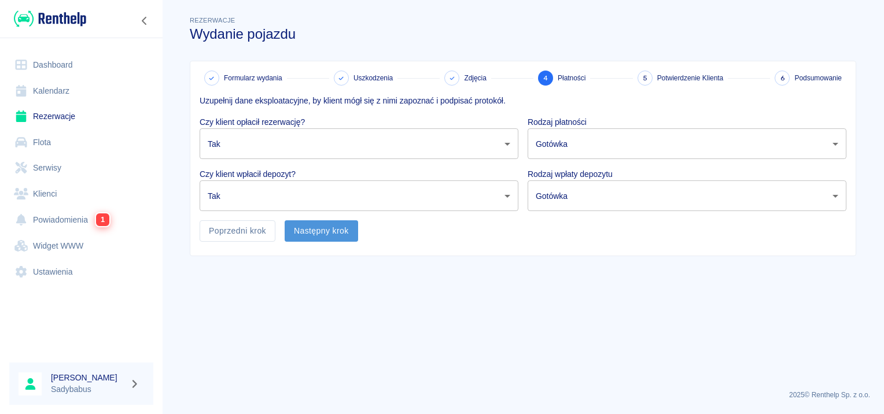
click at [351, 238] on button "Następny krok" at bounding box center [321, 230] width 73 height 21
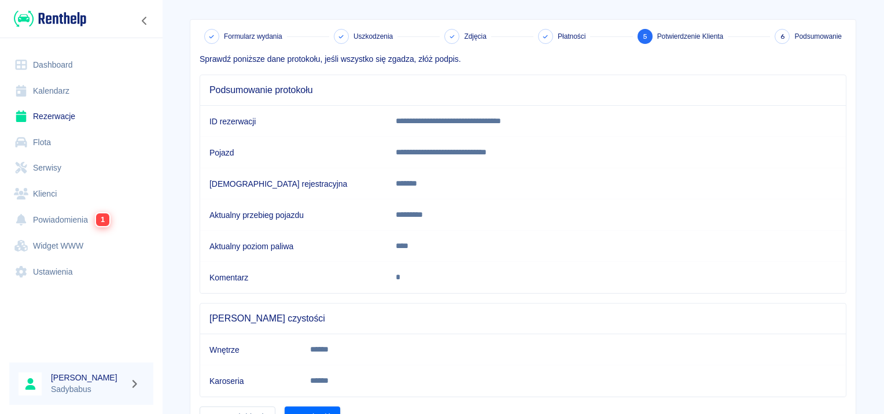
scroll to position [101, 0]
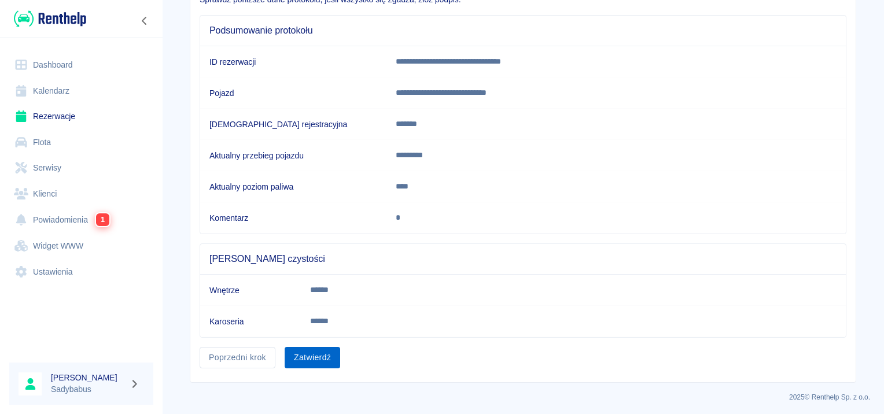
click at [302, 357] on button "Zatwierdź" at bounding box center [313, 357] width 56 height 21
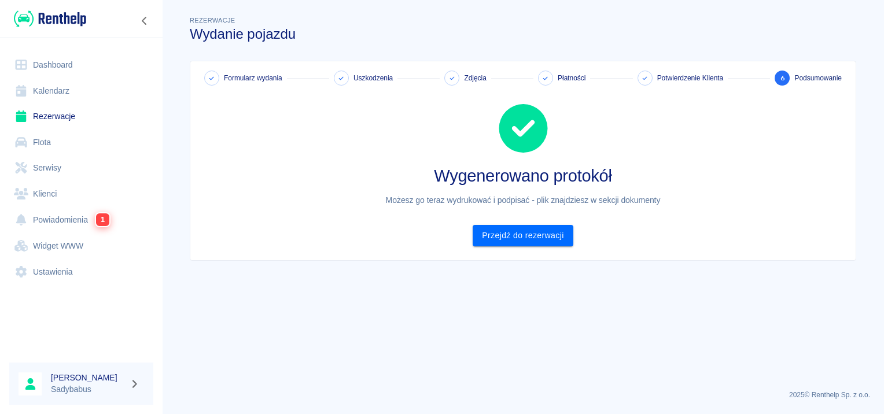
scroll to position [0, 0]
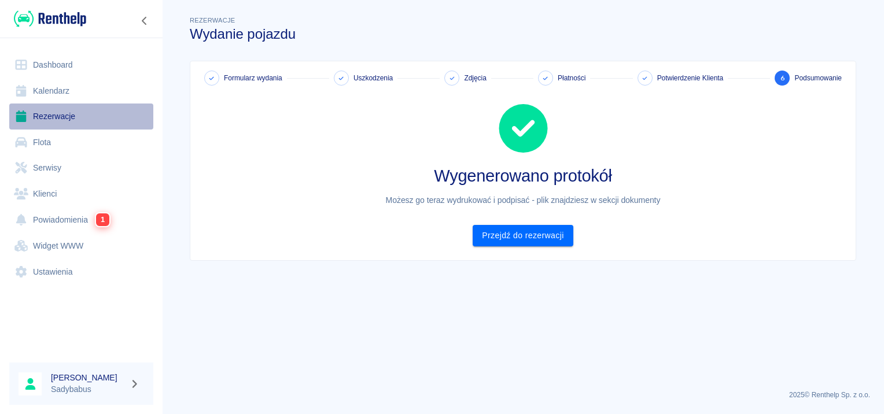
click at [65, 116] on link "Rezerwacje" at bounding box center [81, 117] width 144 height 26
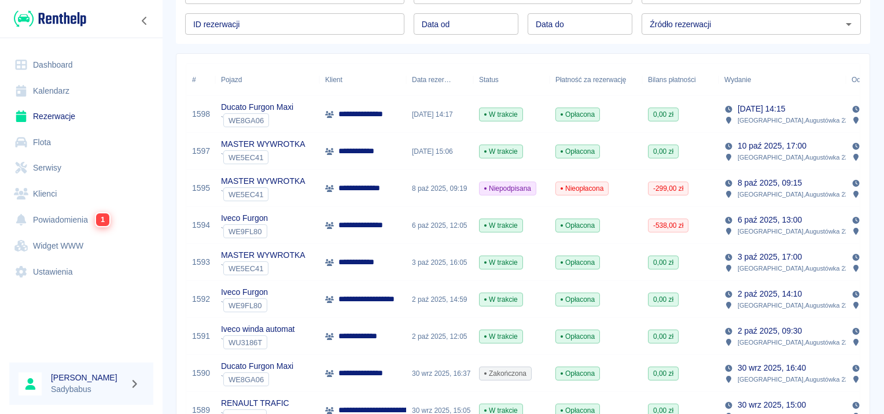
scroll to position [116, 0]
